Goal: Task Accomplishment & Management: Use online tool/utility

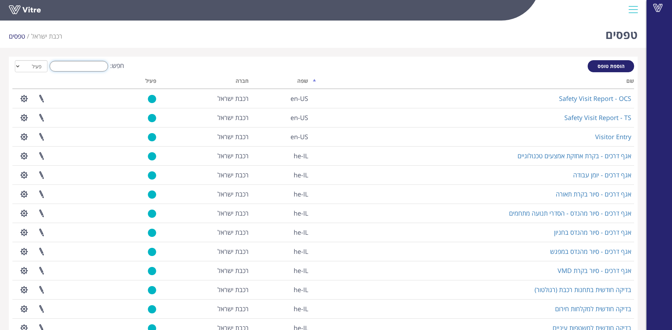
click at [89, 67] on input "חפש:" at bounding box center [79, 66] width 58 height 11
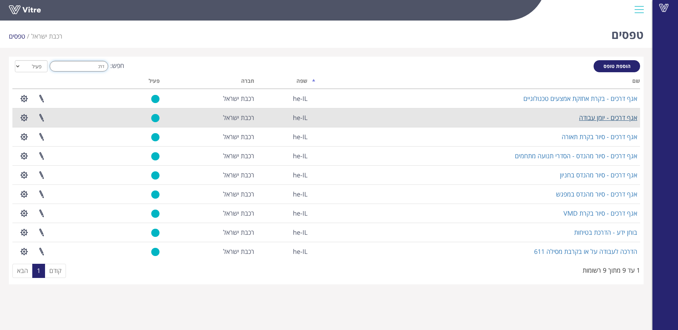
type input "דרכ"
click at [588, 116] on link "אגף דרכים - יומן עבודה" at bounding box center [608, 117] width 58 height 9
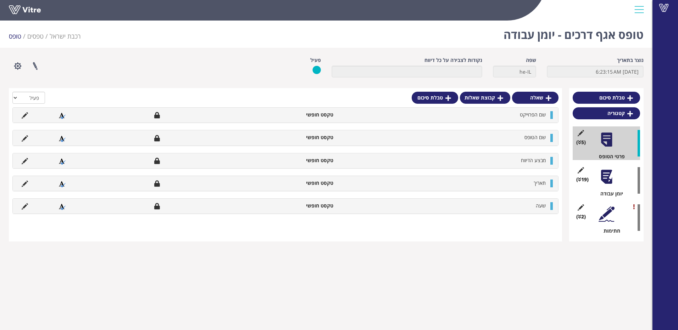
click at [614, 181] on div "(19 ) יומן עבודה" at bounding box center [605, 181] width 67 height 34
click at [605, 184] on div at bounding box center [606, 177] width 16 height 16
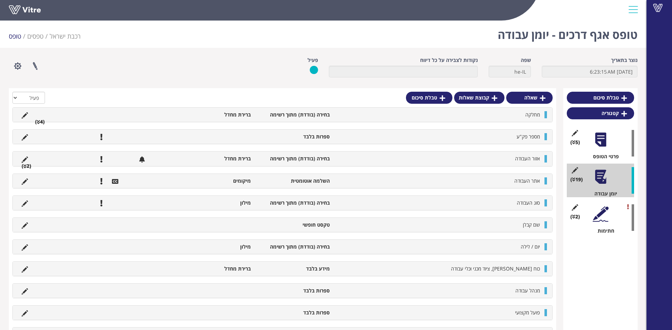
click at [331, 199] on li "בחירה (בודדת) מתוך רשימה" at bounding box center [293, 202] width 79 height 7
click at [542, 115] on li "מחלקה" at bounding box center [438, 114] width 210 height 7
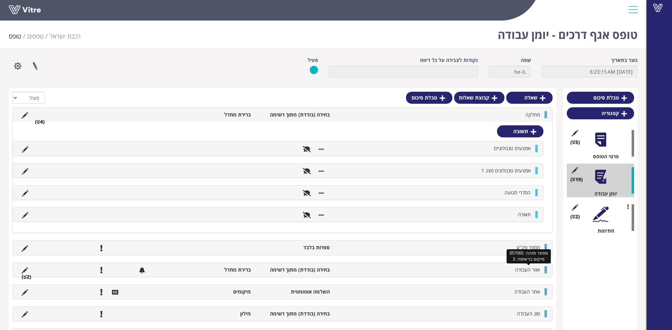
click at [530, 270] on span "אזור העבודה" at bounding box center [527, 269] width 25 height 7
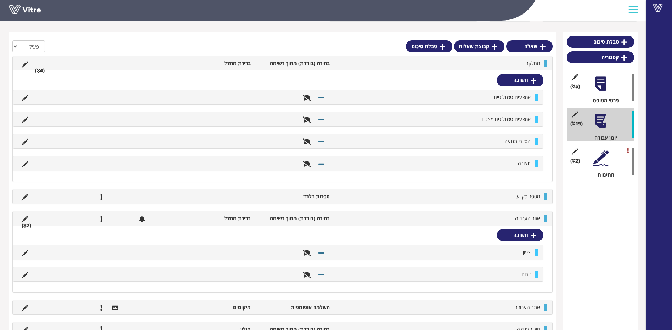
scroll to position [71, 0]
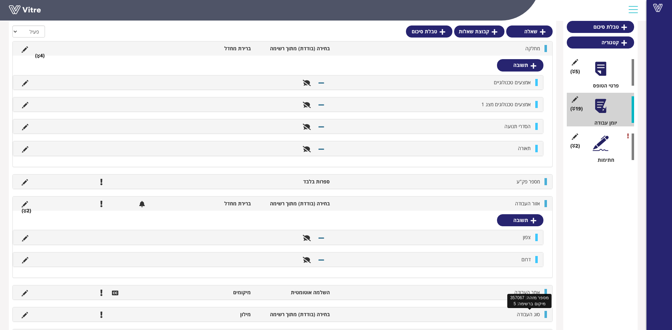
click at [523, 311] on span "סוג העבודה" at bounding box center [528, 314] width 23 height 7
click at [526, 314] on span "סוג העבודה" at bounding box center [528, 314] width 23 height 7
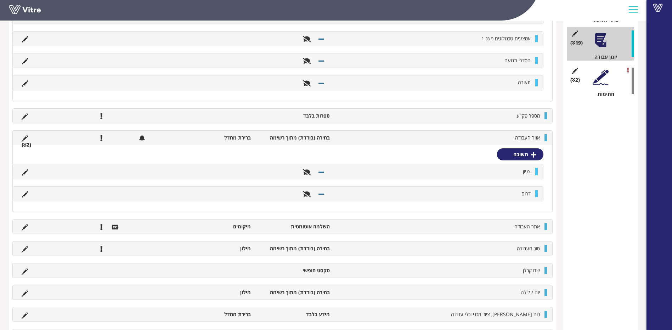
scroll to position [213, 0]
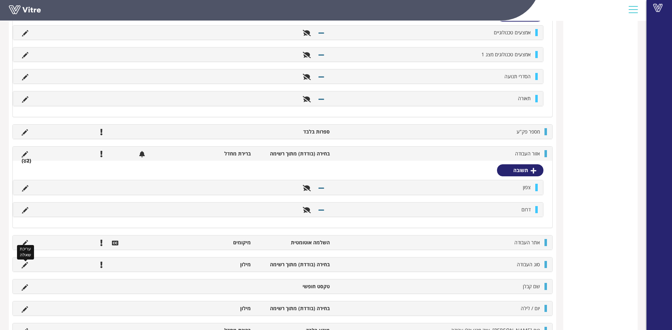
click at [26, 266] on icon at bounding box center [25, 265] width 6 height 6
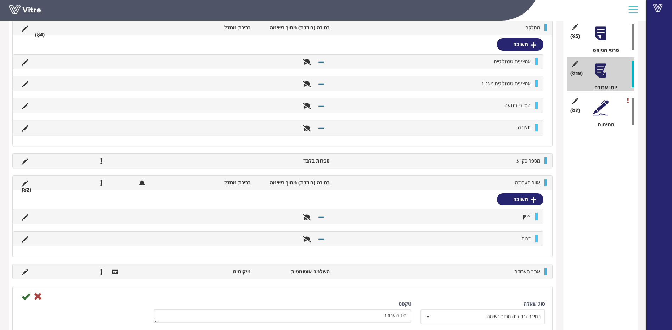
scroll to position [0, 0]
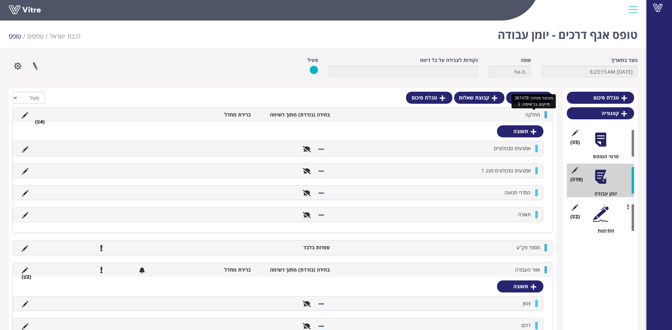
click at [526, 114] on span "מחלקה" at bounding box center [533, 114] width 15 height 7
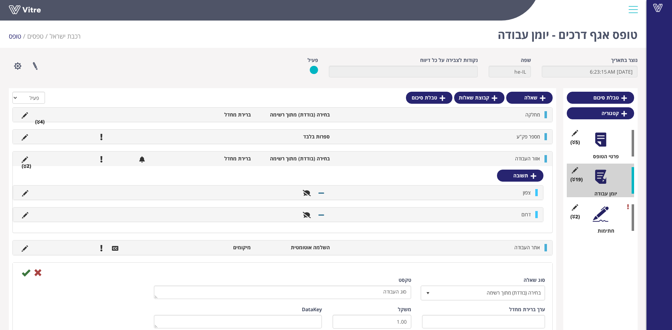
click at [523, 155] on div "אזור העבודה בחירה (בודדת) מתוך רשימה ברירת מחדל (2 )" at bounding box center [283, 159] width 540 height 14
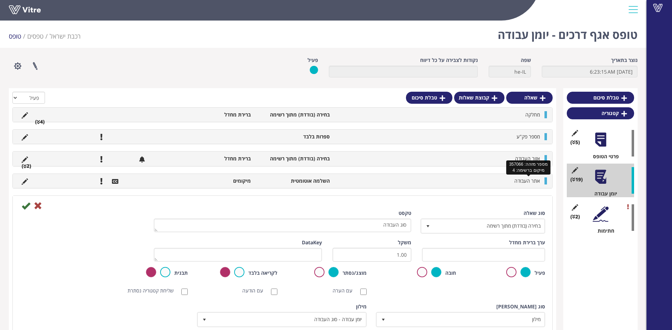
click at [533, 179] on span "אתר העבודה" at bounding box center [528, 181] width 26 height 7
click at [527, 184] on span "אתר העבודה" at bounding box center [528, 181] width 26 height 7
click at [526, 182] on span "אתר העבודה" at bounding box center [528, 181] width 26 height 7
click at [526, 181] on span "אתר העבודה" at bounding box center [528, 181] width 26 height 7
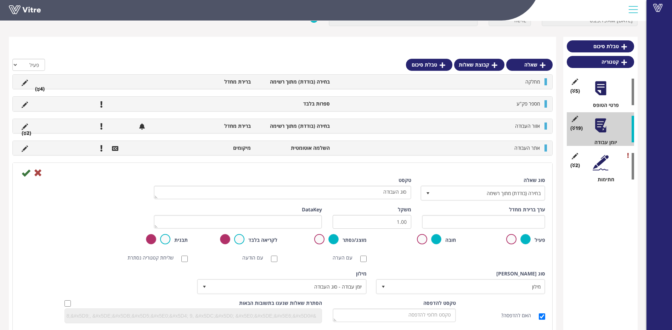
scroll to position [106, 0]
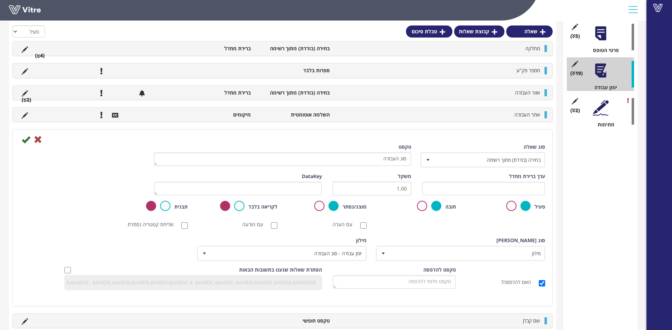
click at [529, 112] on span "אתר העבודה" at bounding box center [528, 114] width 26 height 7
click at [39, 141] on icon at bounding box center [38, 139] width 9 height 9
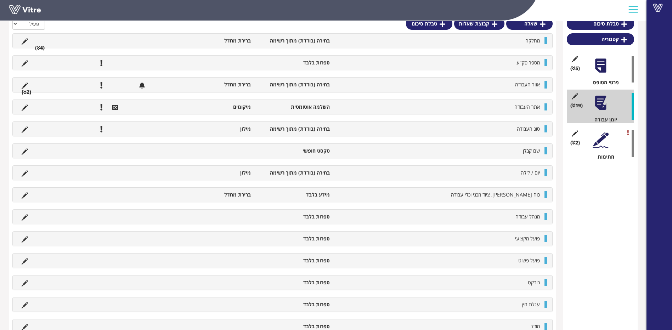
scroll to position [3, 0]
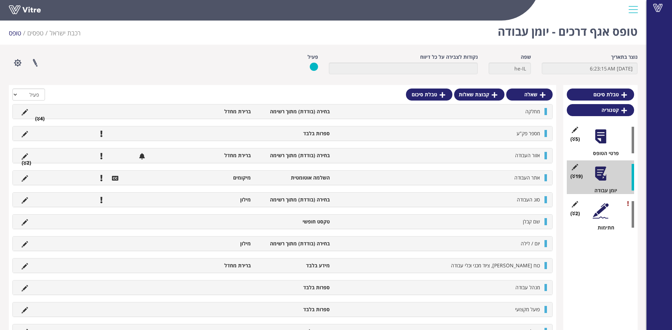
click at [606, 209] on div at bounding box center [601, 211] width 16 height 16
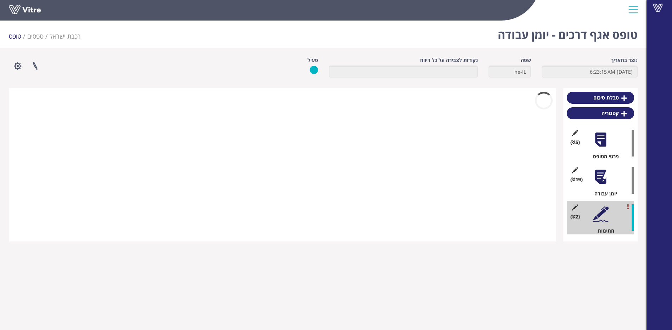
scroll to position [0, 0]
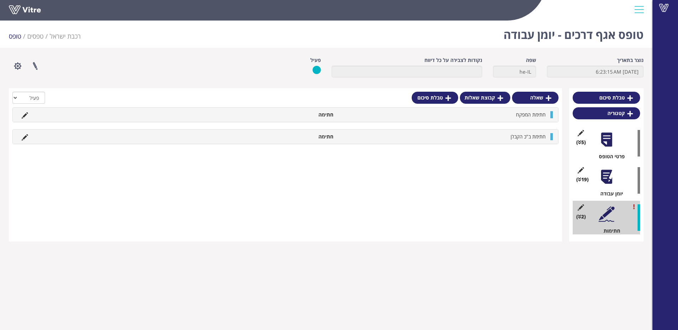
click at [603, 175] on div at bounding box center [606, 177] width 16 height 16
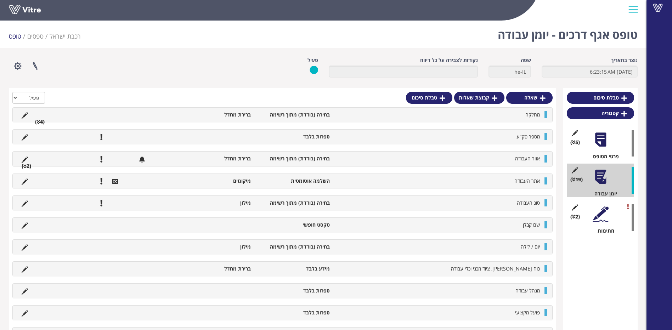
click at [213, 117] on li "ברירת מחדל" at bounding box center [215, 114] width 79 height 7
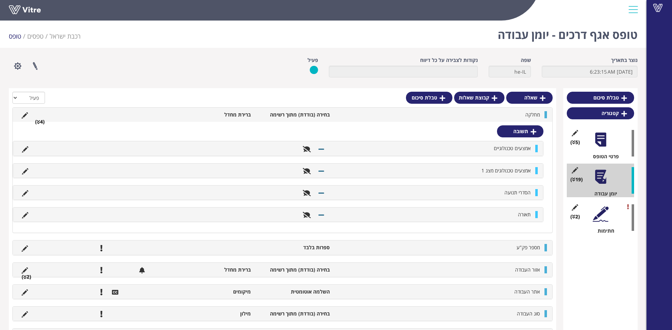
click at [512, 272] on li "אזור העבודה" at bounding box center [438, 269] width 210 height 7
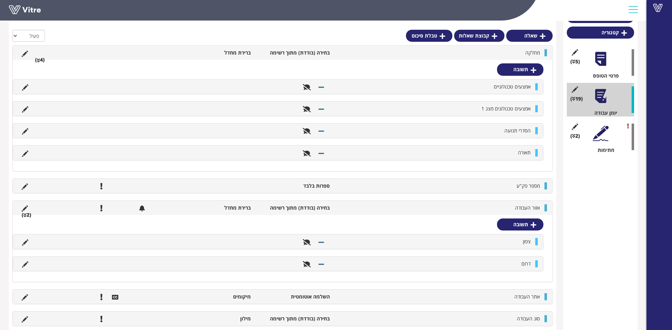
scroll to position [86, 0]
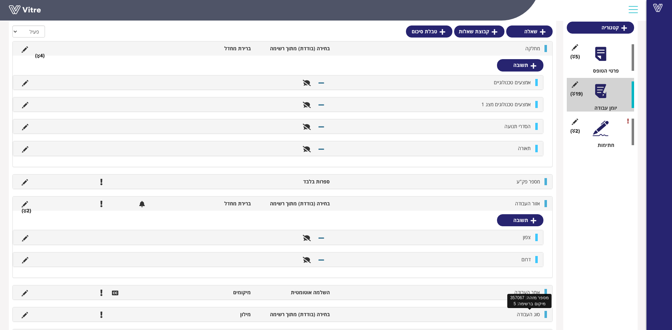
click at [524, 313] on span "סוג העבודה" at bounding box center [528, 314] width 23 height 7
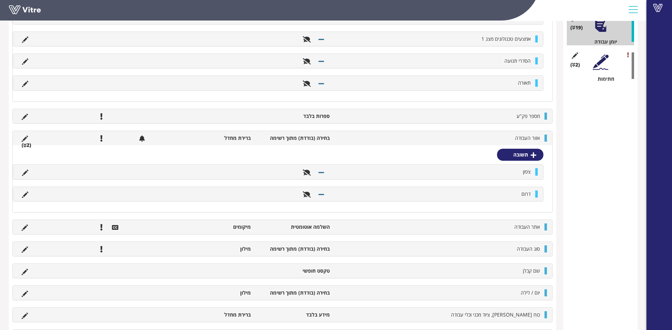
scroll to position [263, 0]
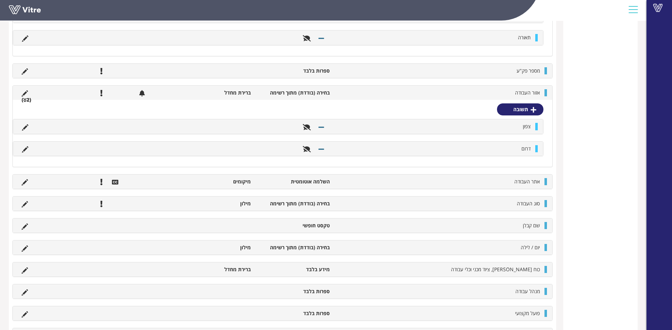
click at [518, 253] on div "יום / לילה בחירה (בודדת) מתוך רשימה מילון" at bounding box center [283, 248] width 540 height 14
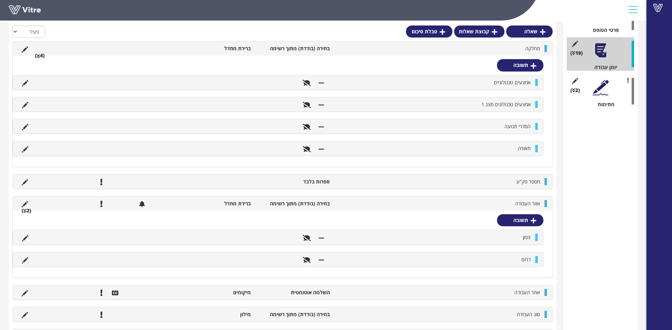
scroll to position [126, 0]
click at [605, 86] on div at bounding box center [601, 88] width 16 height 16
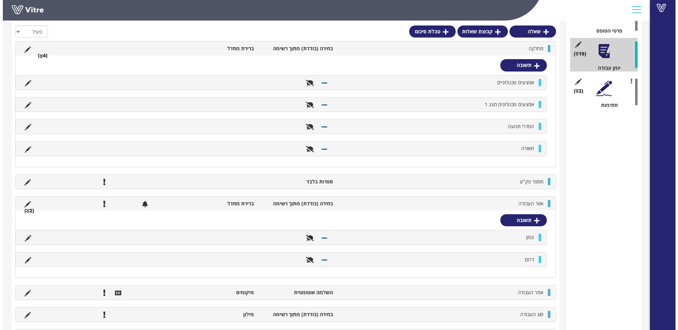
scroll to position [0, 0]
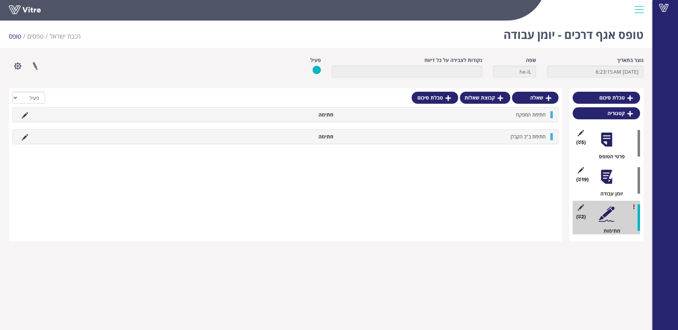
click at [541, 32] on h1 "טופס אגף דרכים - יומן עבודה" at bounding box center [573, 33] width 140 height 30
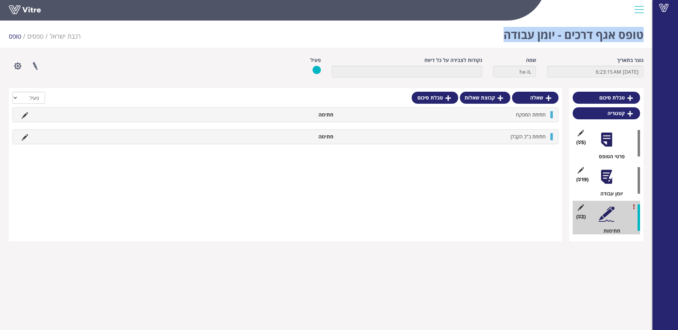
click at [541, 32] on h1 "טופס אגף דרכים - יומן עבודה" at bounding box center [573, 33] width 140 height 30
click at [421, 29] on div "טופס אגף דרכים - יומן עבודה רכבת ישראל טפסים טופס" at bounding box center [326, 33] width 652 height 30
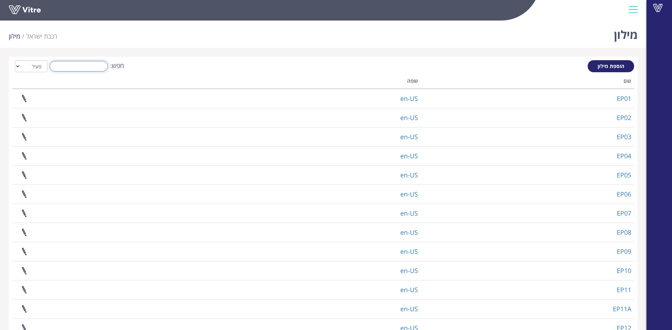
click at [87, 68] on input "חפש:" at bounding box center [79, 66] width 58 height 11
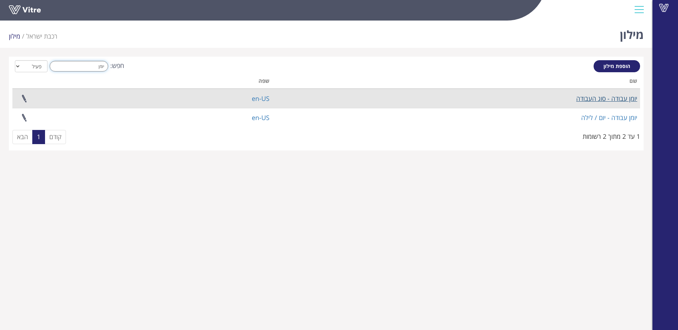
type input "יומן"
click at [587, 100] on link "יומן עבודה - סוג העבודה" at bounding box center [606, 98] width 61 height 9
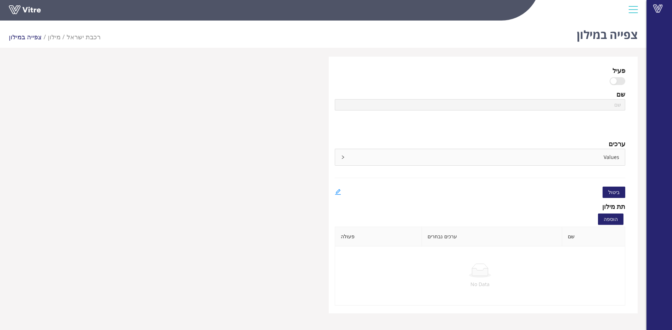
type input "יומן עבודה - סוג העבודה"
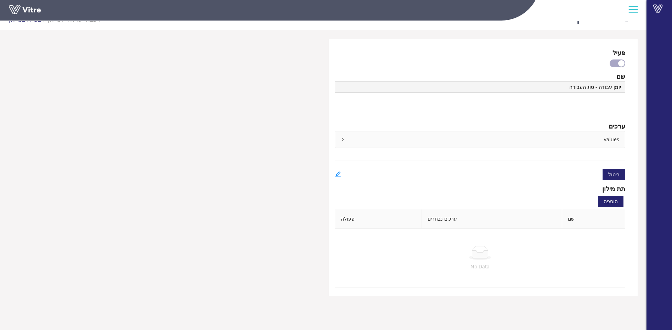
click at [589, 140] on div "Values" at bounding box center [480, 139] width 290 height 16
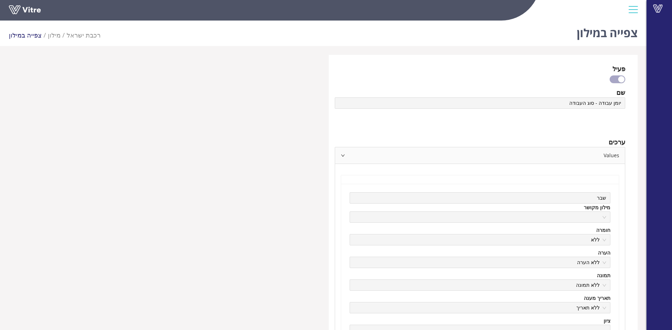
scroll to position [0, 0]
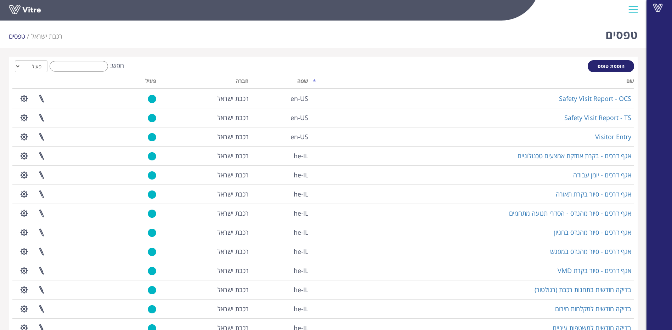
click at [477, 48] on div "טפסים רכבת [PERSON_NAME] טפסים הוספת טופס חפש: הכל פעיל לא פעיל מעבד... שם שפה …" at bounding box center [323, 209] width 647 height 382
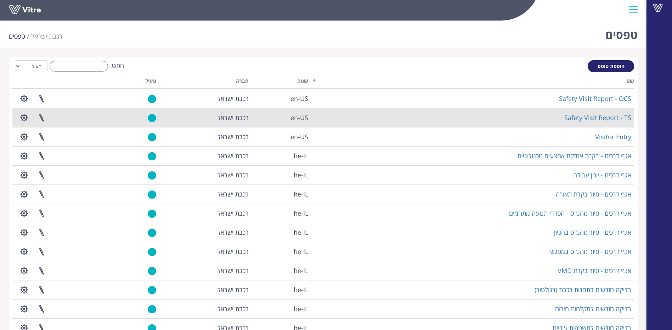
scroll to position [35, 0]
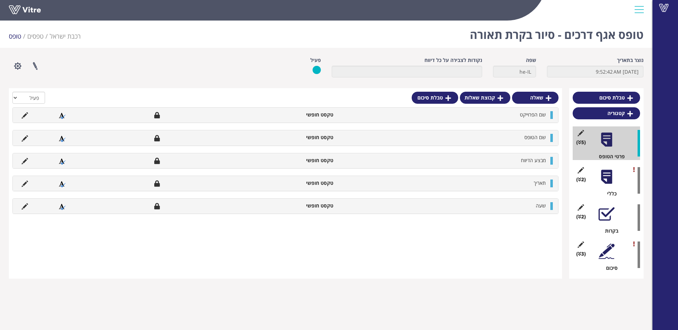
click at [605, 178] on div at bounding box center [606, 177] width 16 height 16
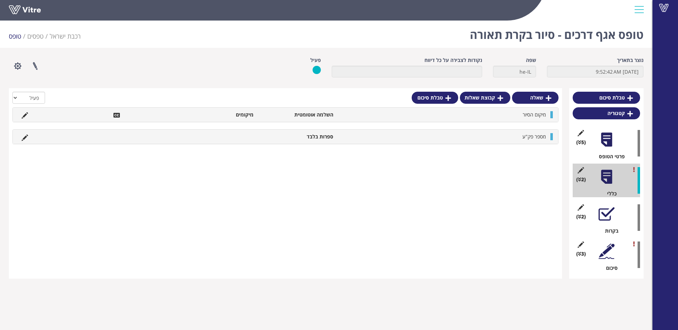
click at [605, 208] on div at bounding box center [606, 214] width 16 height 16
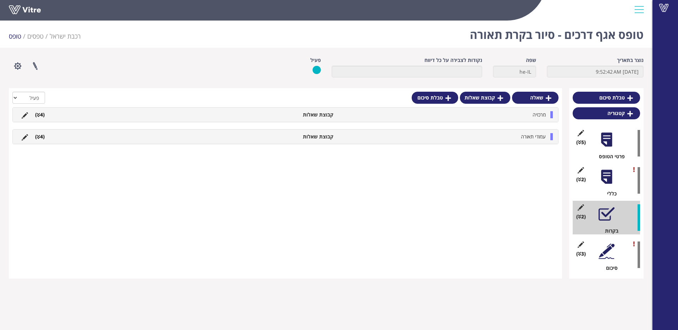
click at [525, 118] on li "מרכזיה" at bounding box center [443, 114] width 212 height 7
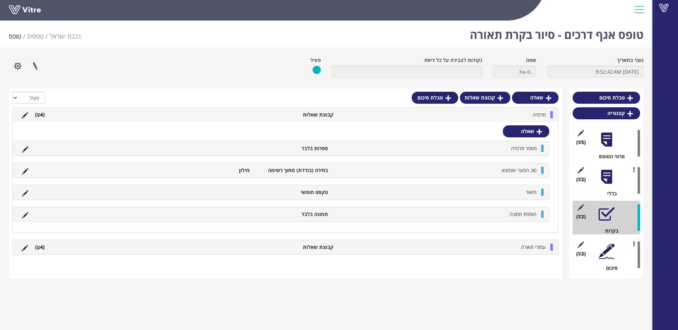
click at [519, 247] on li "עמודי תאורה" at bounding box center [443, 247] width 212 height 7
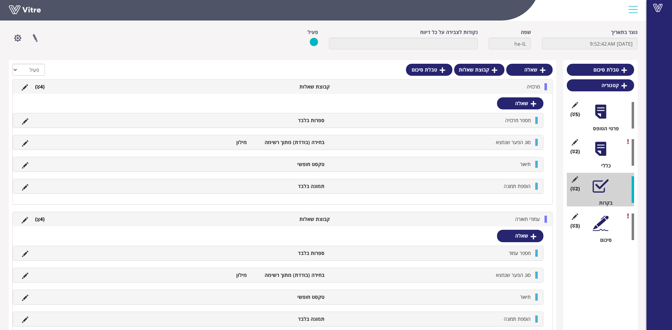
scroll to position [55, 0]
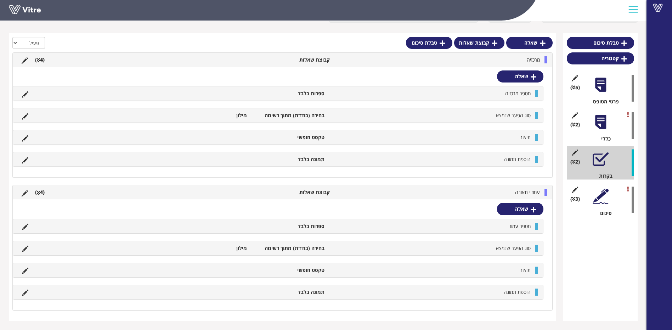
drag, startPoint x: 592, startPoint y: 133, endPoint x: 599, endPoint y: 127, distance: 8.6
click at [594, 130] on div "(2 ) כללי" at bounding box center [600, 126] width 67 height 34
click at [600, 125] on div at bounding box center [601, 122] width 16 height 16
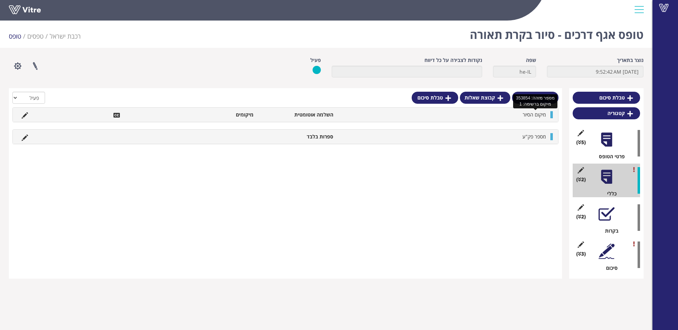
click at [543, 112] on span "מיקום הסיור" at bounding box center [533, 114] width 23 height 7
click at [537, 114] on span "מיקום הסיור" at bounding box center [533, 114] width 23 height 7
click at [26, 114] on icon at bounding box center [25, 115] width 6 height 6
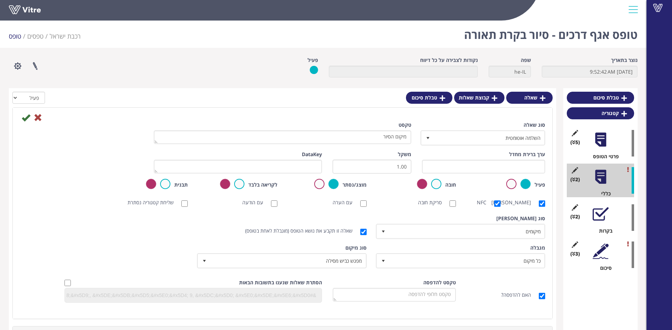
click at [605, 220] on div at bounding box center [601, 214] width 16 height 16
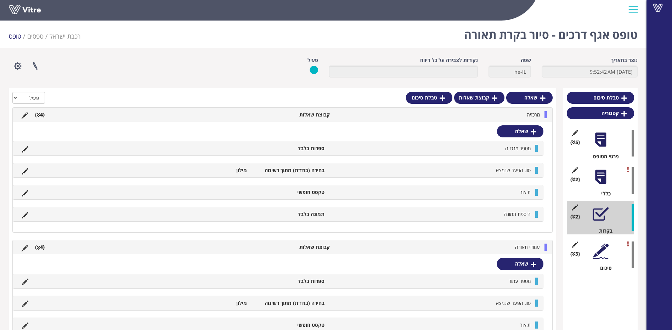
click at [510, 116] on li "מרכזיה" at bounding box center [438, 114] width 210 height 7
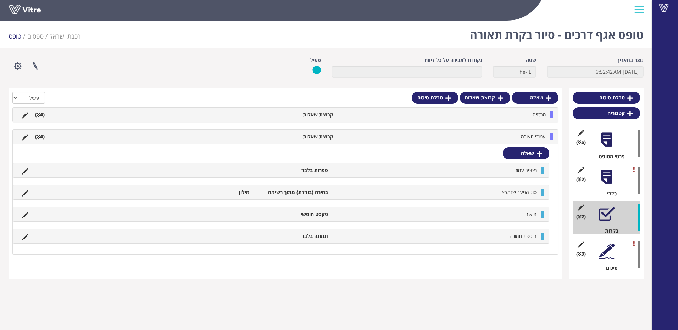
click at [512, 139] on li "עמודי תאורה" at bounding box center [443, 136] width 212 height 7
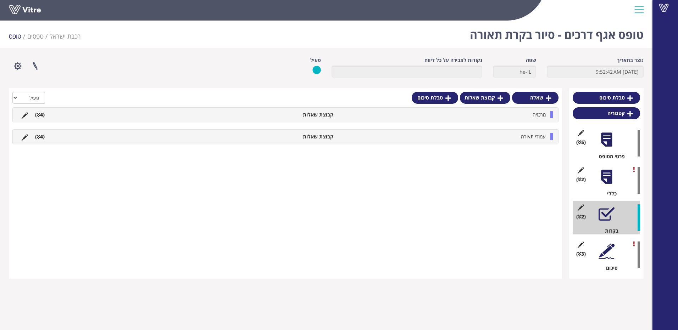
click at [530, 112] on li "מרכזיה" at bounding box center [443, 114] width 212 height 7
